Goal: Transaction & Acquisition: Subscribe to service/newsletter

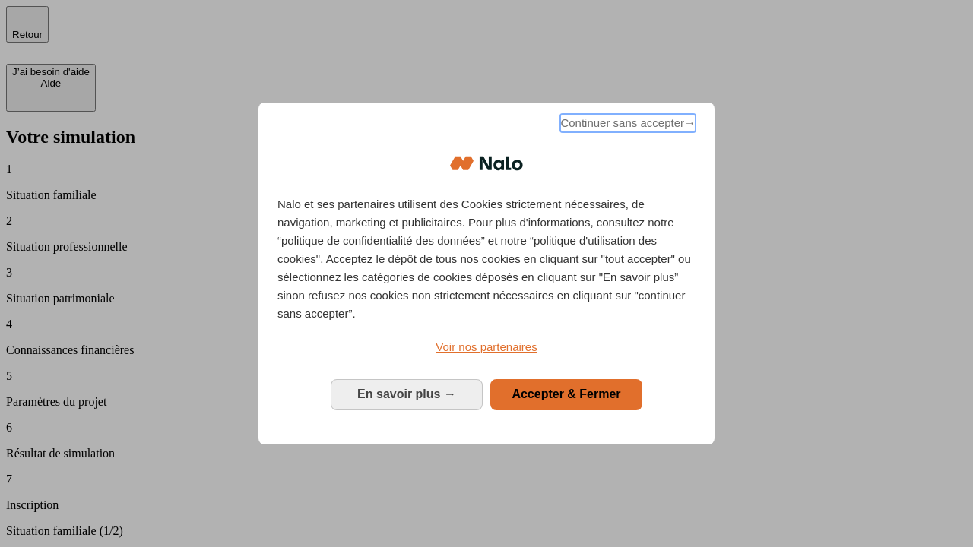
click at [626, 125] on span "Continuer sans accepter →" at bounding box center [627, 123] width 135 height 18
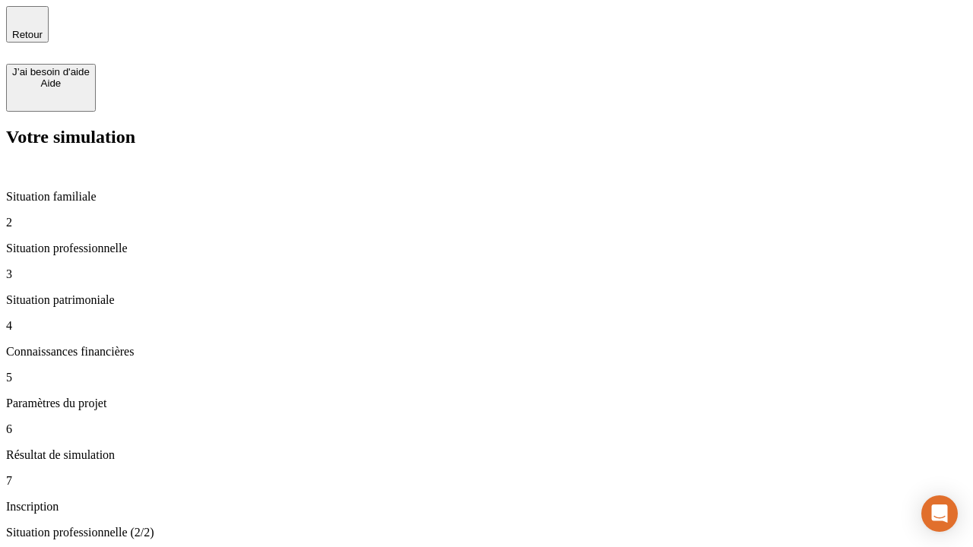
type input "30 000"
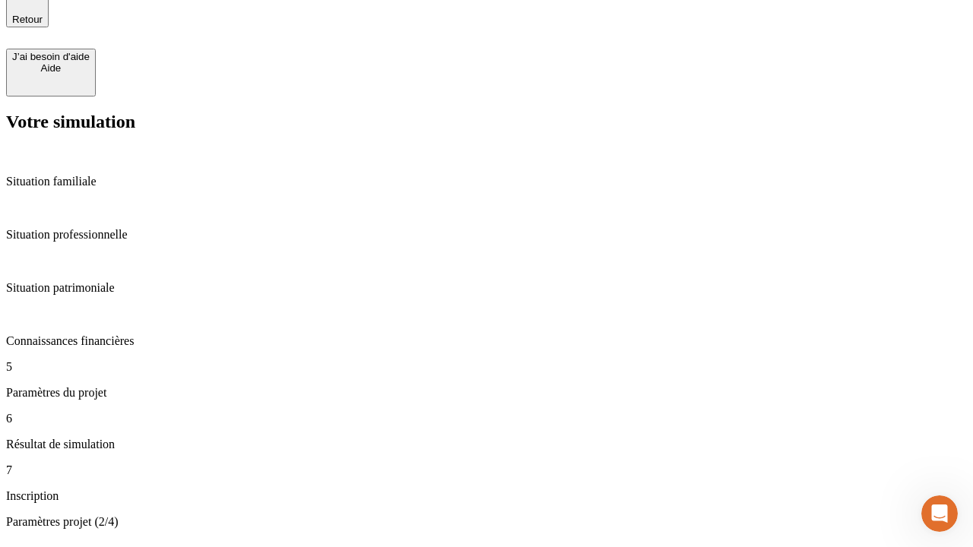
type input "65"
type input "5 000"
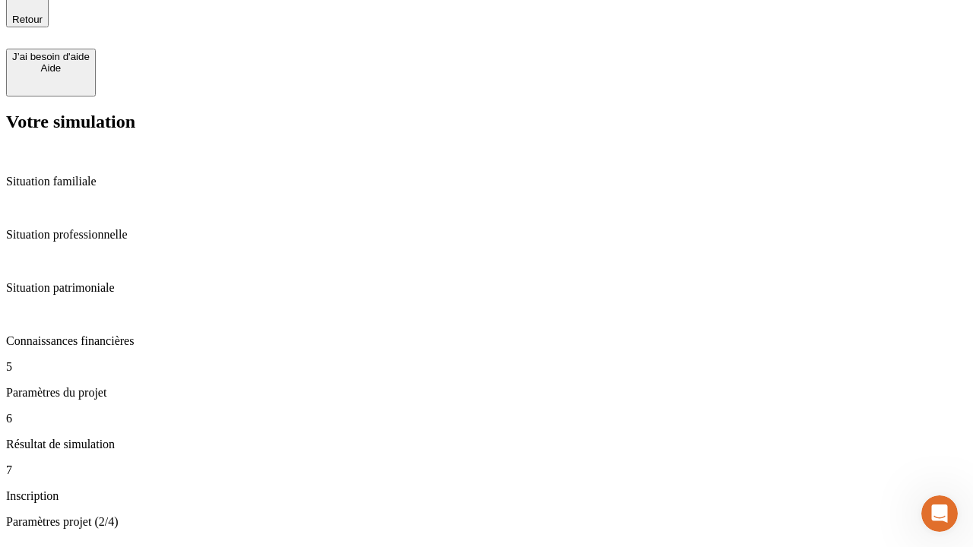
type input "640"
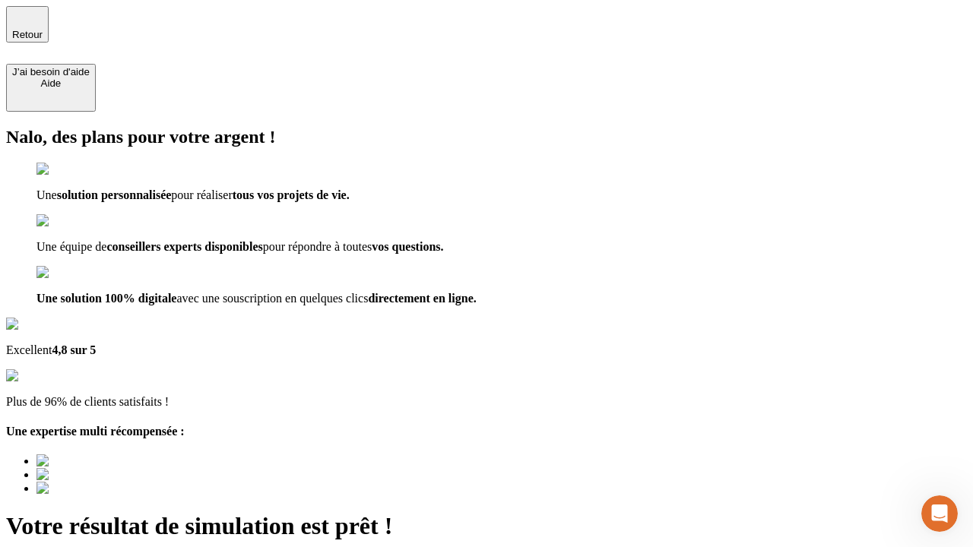
type input "[EMAIL_ADDRESS][DOMAIN_NAME]"
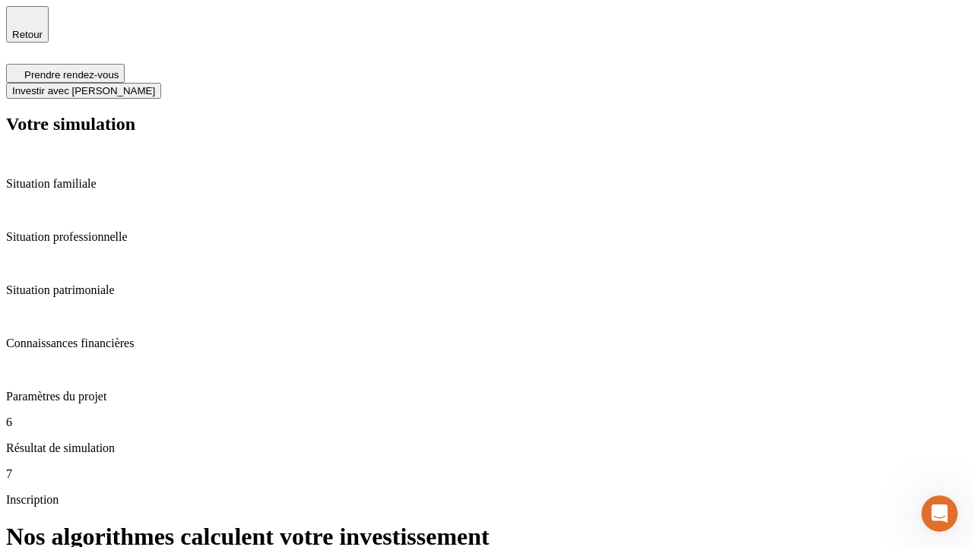
scroll to position [6, 0]
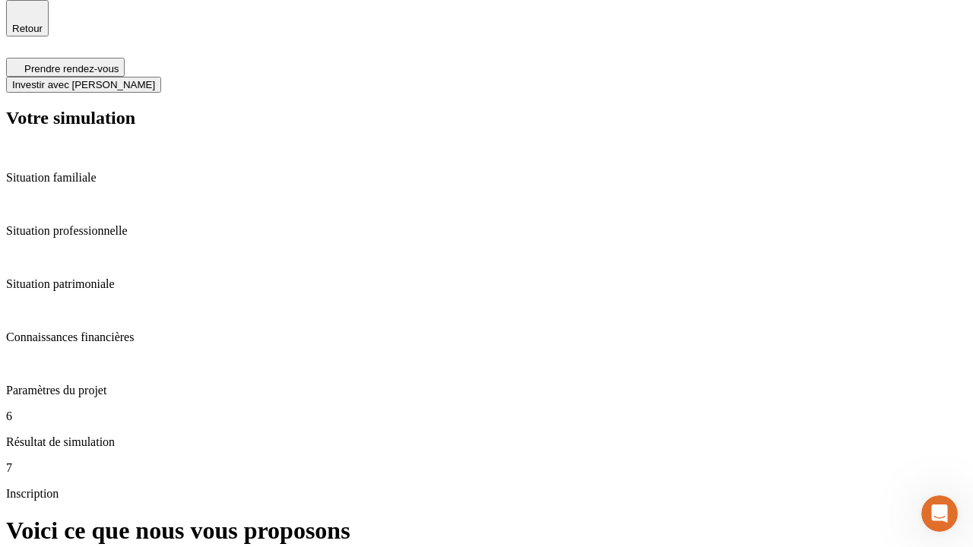
click at [155, 79] on span "Investir avec [PERSON_NAME]" at bounding box center [83, 84] width 143 height 11
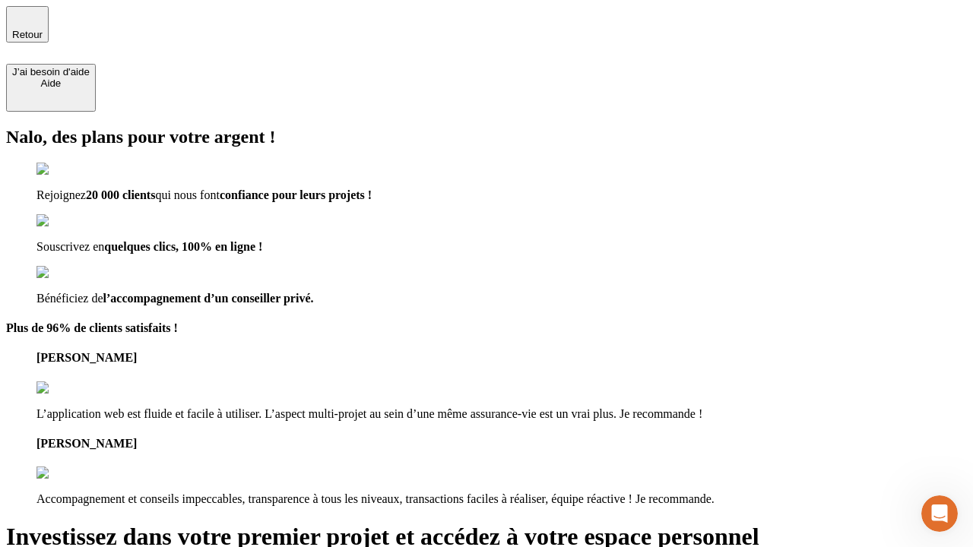
type input "[PERSON_NAME][EMAIL_ADDRESS][DOMAIN_NAME]"
